Goal: Task Accomplishment & Management: Use online tool/utility

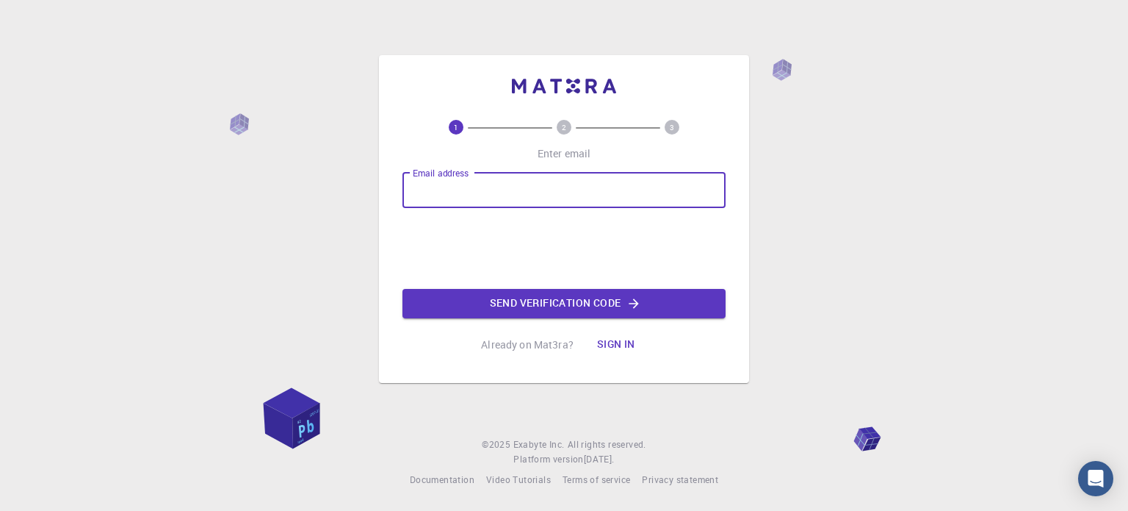
click at [535, 191] on input "Email address" at bounding box center [564, 190] width 323 height 35
type input "[EMAIL_ADDRESS][DOMAIN_NAME]"
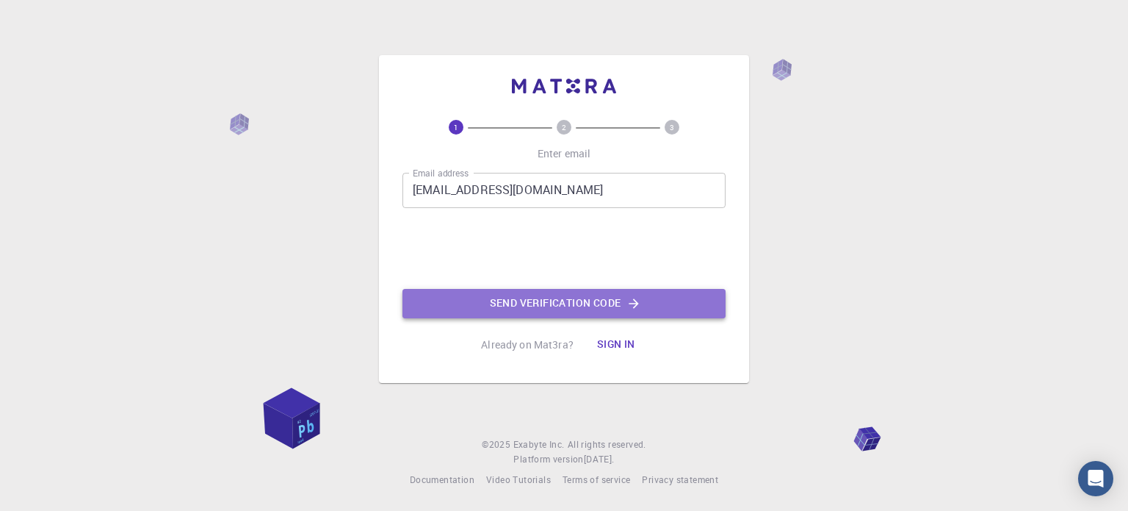
click at [555, 306] on button "Send verification code" at bounding box center [564, 303] width 323 height 29
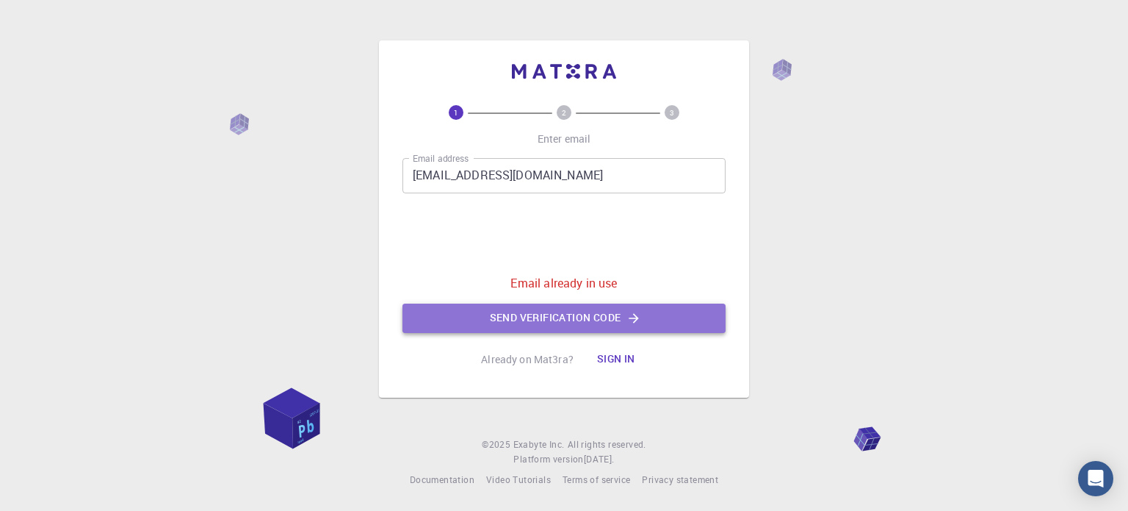
click at [552, 317] on button "Send verification code" at bounding box center [564, 317] width 323 height 29
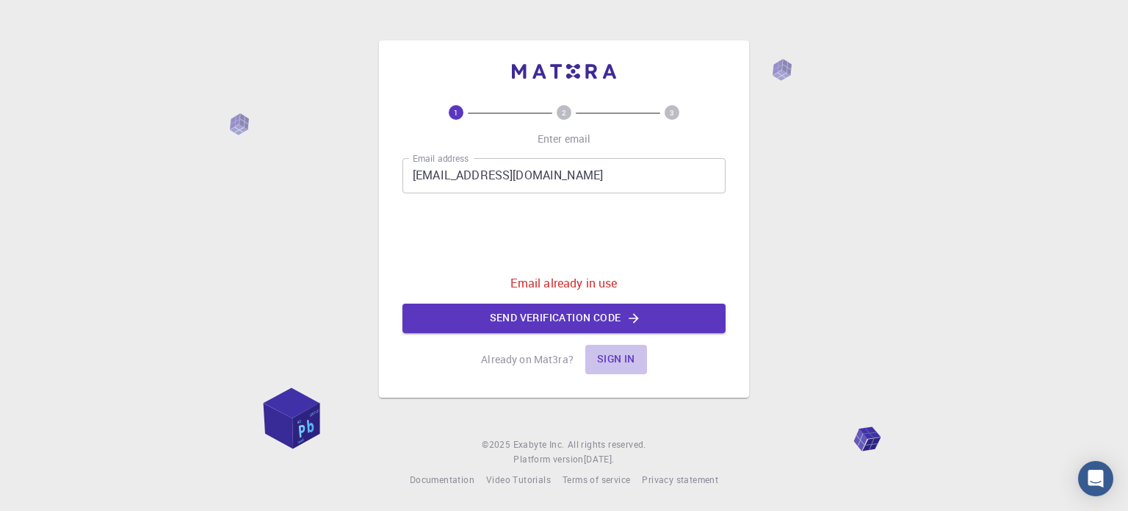
click at [612, 357] on button "Sign in" at bounding box center [616, 359] width 62 height 29
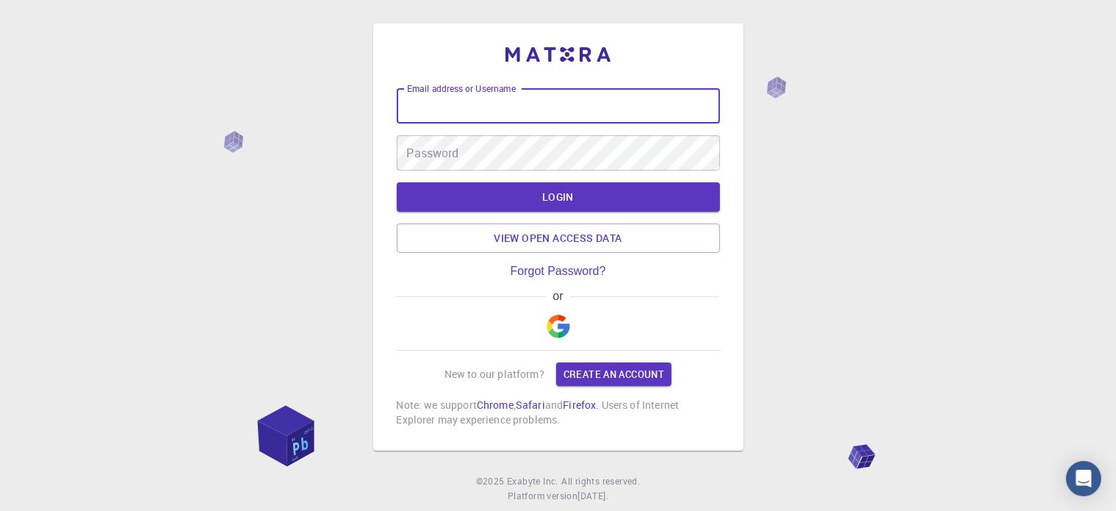
click at [503, 105] on input "Email address or Username" at bounding box center [558, 105] width 323 height 35
type input "[EMAIL_ADDRESS][DOMAIN_NAME]"
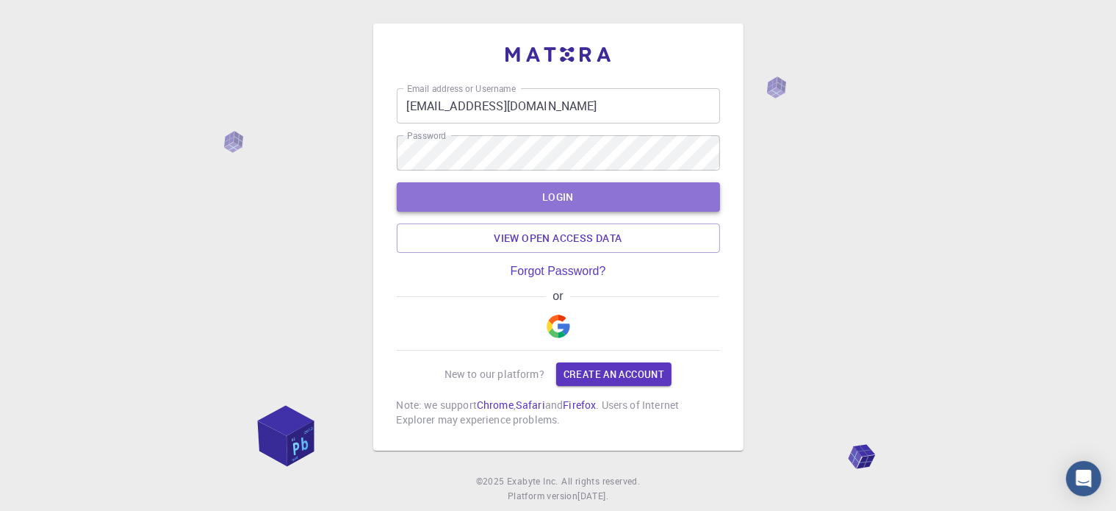
click at [603, 198] on button "LOGIN" at bounding box center [558, 196] width 323 height 29
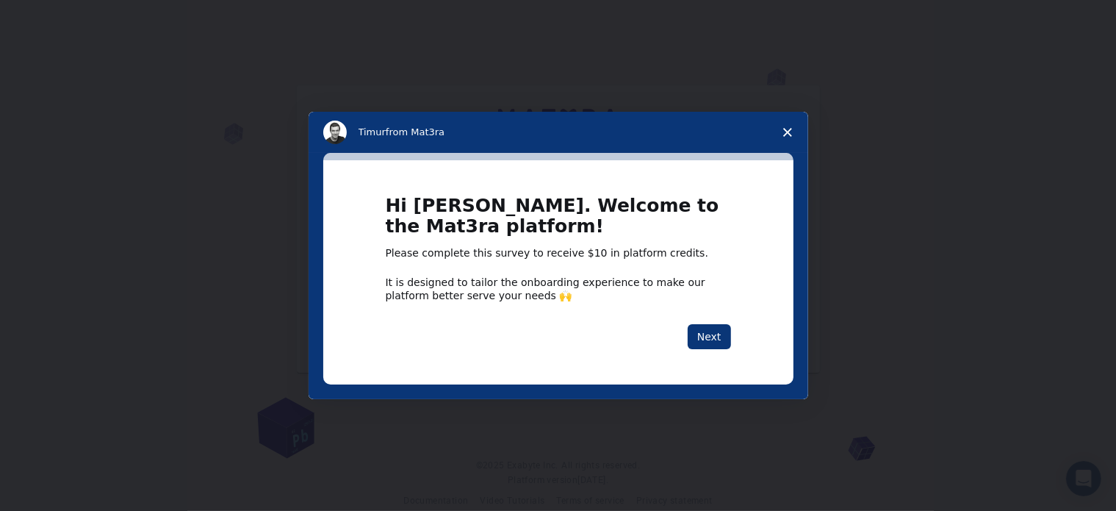
click at [785, 129] on polygon "Close survey" at bounding box center [787, 132] width 9 height 9
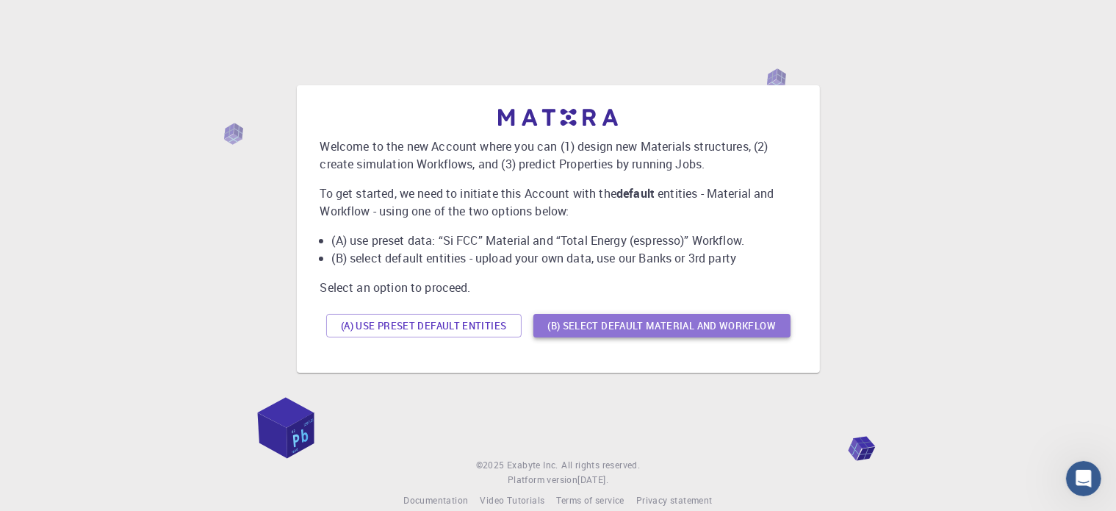
click at [700, 329] on button "(B) Select default material and workflow" at bounding box center [661, 326] width 257 height 24
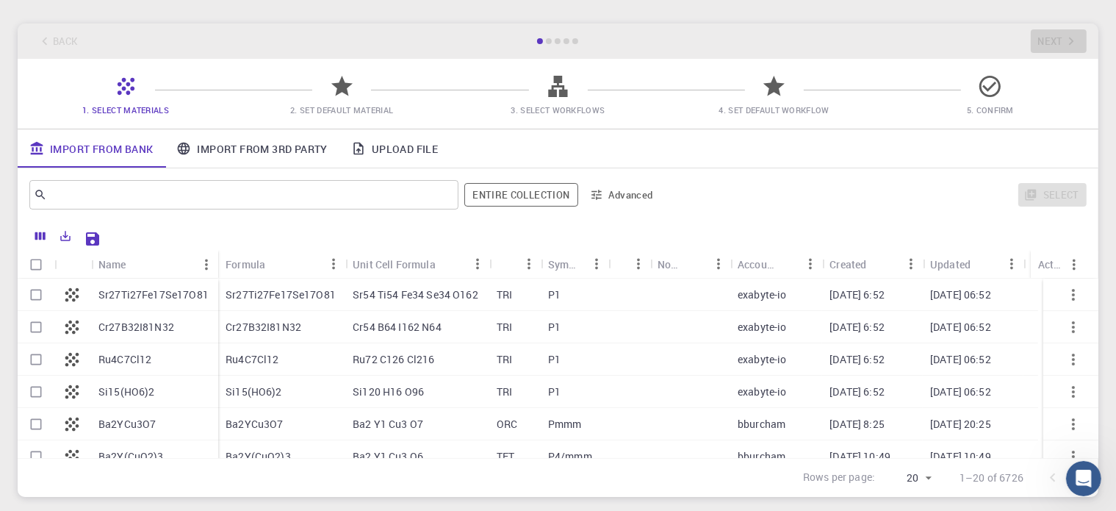
scroll to position [53, 0]
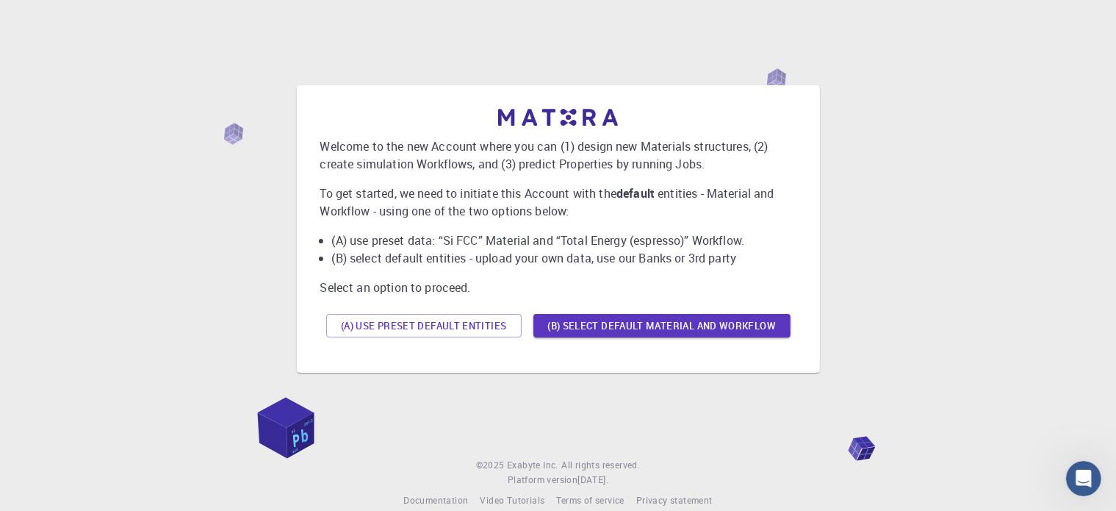
click at [447, 310] on div "(A) Use preset default entities (B) Select default material and workflow" at bounding box center [558, 325] width 476 height 35
click at [448, 321] on button "(A) Use preset default entities" at bounding box center [423, 326] width 195 height 24
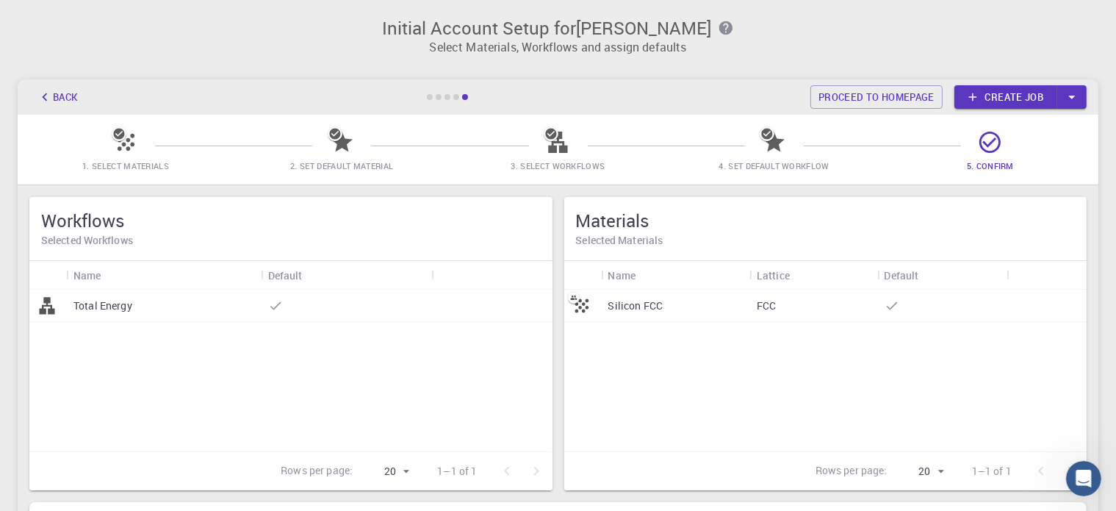
click at [624, 305] on p "Silicon FCC" at bounding box center [635, 305] width 55 height 15
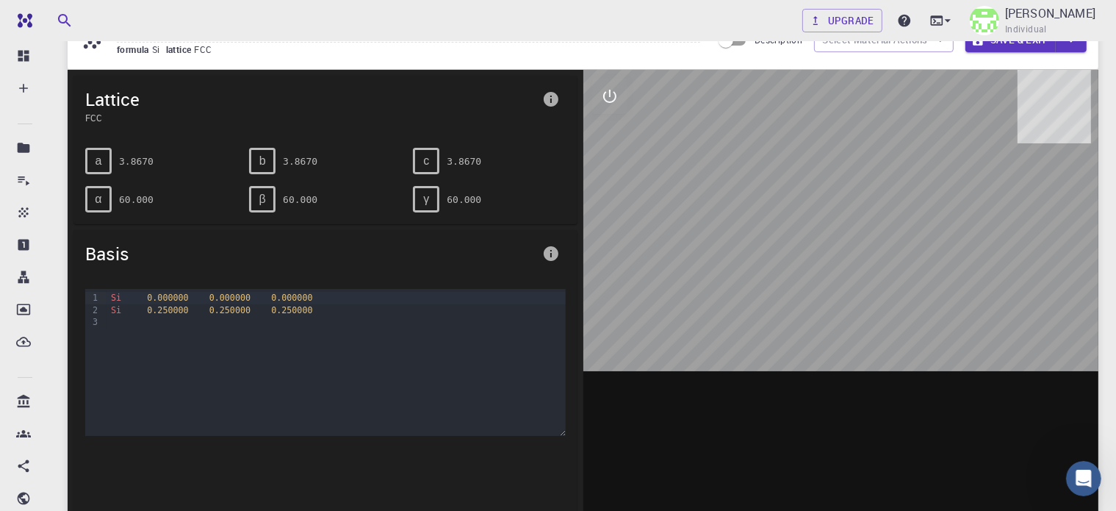
scroll to position [73, 0]
click at [853, 270] on div at bounding box center [841, 297] width 516 height 457
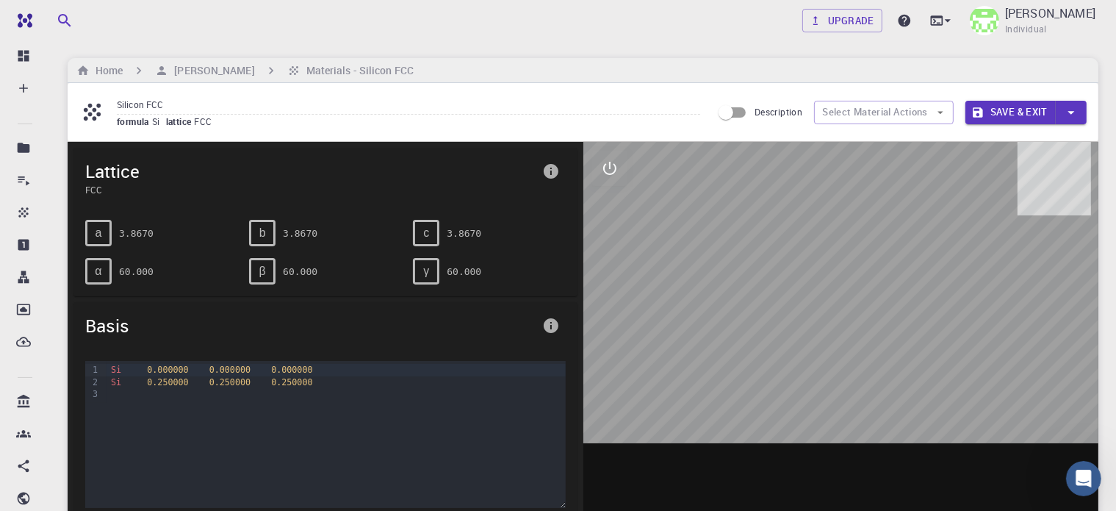
scroll to position [1, 0]
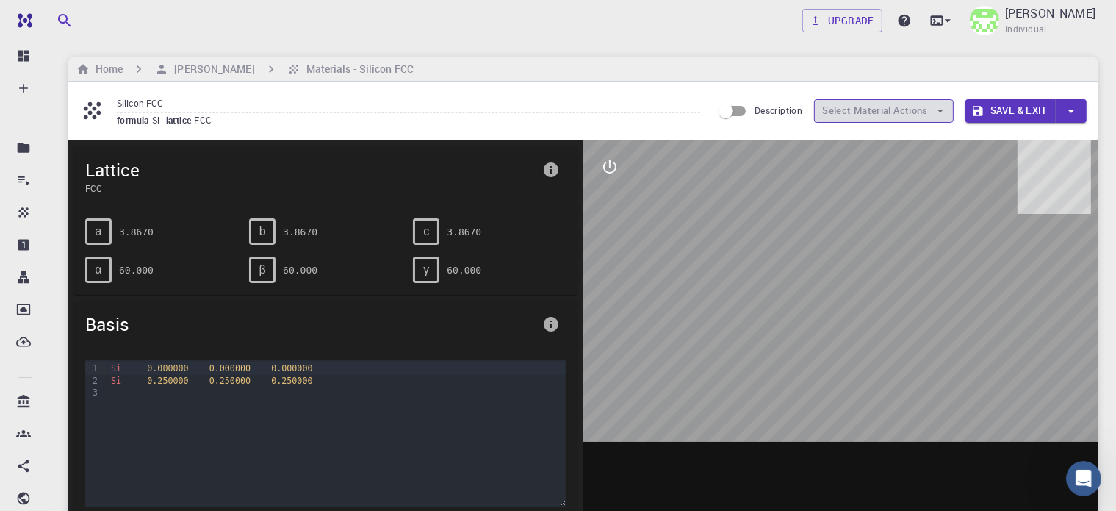
click at [939, 111] on icon "button" at bounding box center [940, 110] width 13 height 13
click at [737, 163] on div at bounding box center [841, 368] width 516 height 457
click at [156, 233] on div "a 3.8670" at bounding box center [161, 231] width 152 height 26
click at [137, 232] on pre "3.8670" at bounding box center [136, 232] width 35 height 26
click at [98, 229] on span "a" at bounding box center [98, 231] width 7 height 13
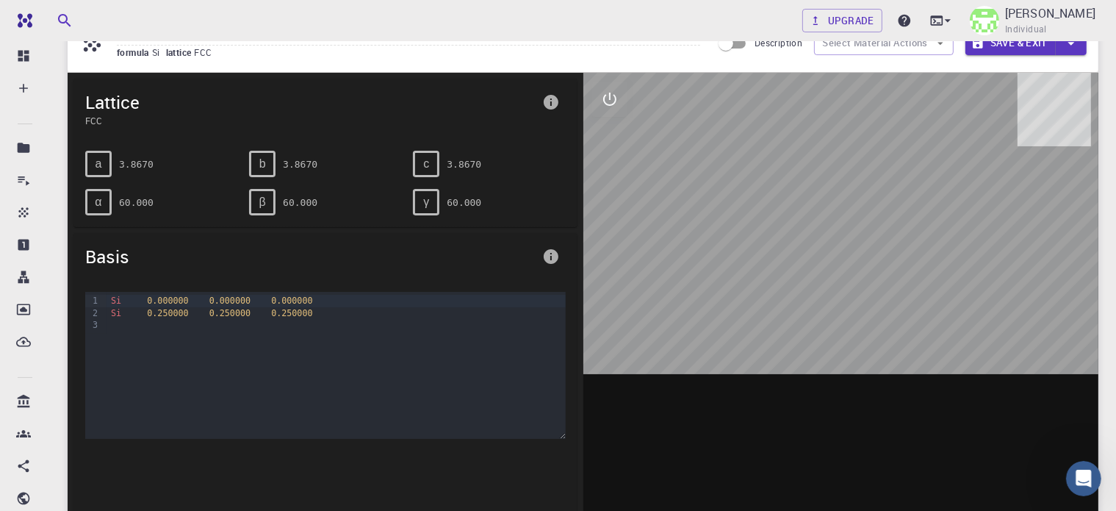
scroll to position [0, 0]
